Goal: Understand process/instructions

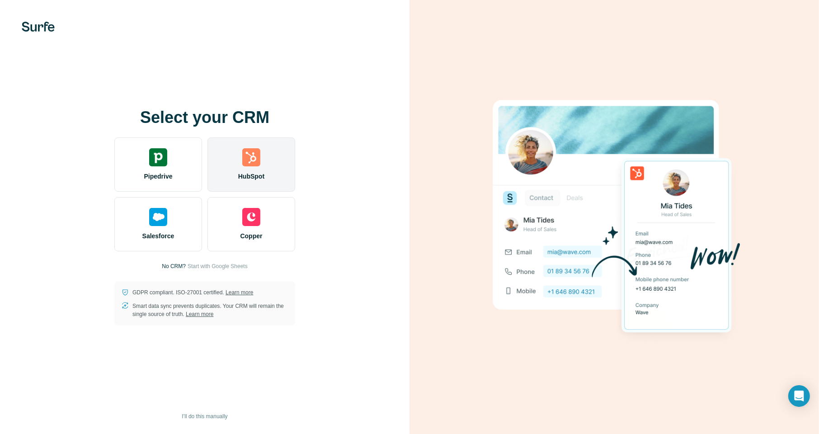
click at [249, 155] on img at bounding box center [251, 157] width 18 height 18
